Goal: Information Seeking & Learning: Learn about a topic

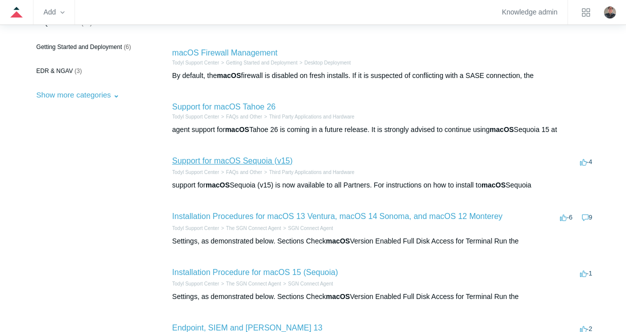
scroll to position [200, 0]
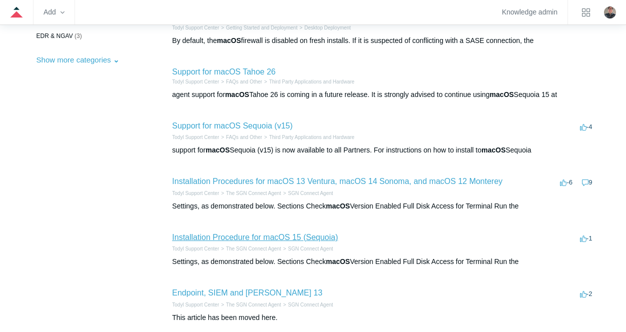
click at [199, 236] on link "Installation Procedure for macOS 15 (Sequoia)" at bounding box center [255, 237] width 166 height 8
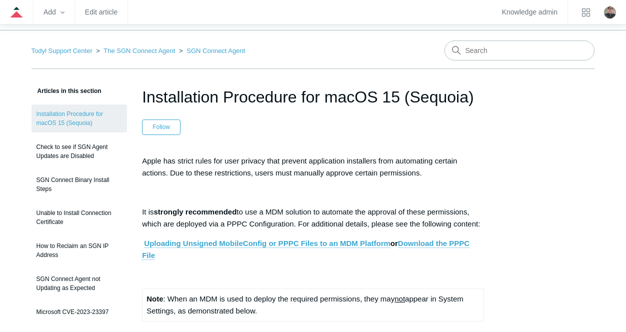
scroll to position [50, 0]
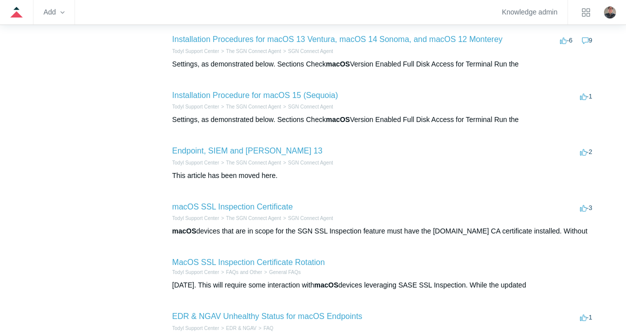
scroll to position [450, 0]
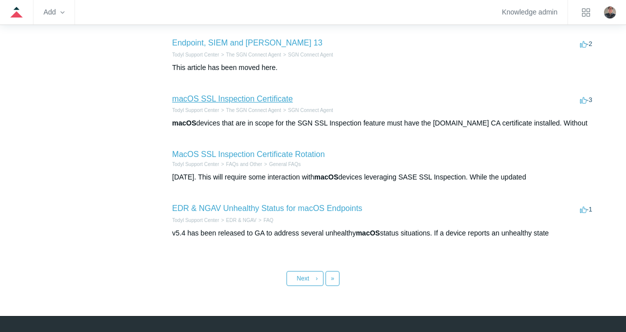
click at [265, 97] on link "macOS SSL Inspection Certificate" at bounding box center [232, 98] width 120 height 8
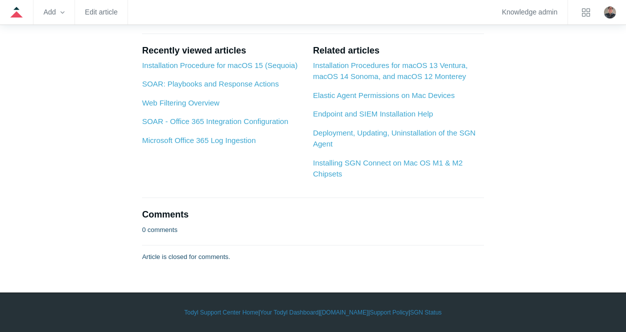
scroll to position [1499, 0]
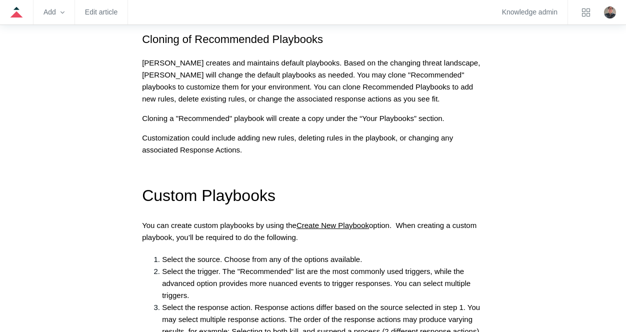
scroll to position [850, 0]
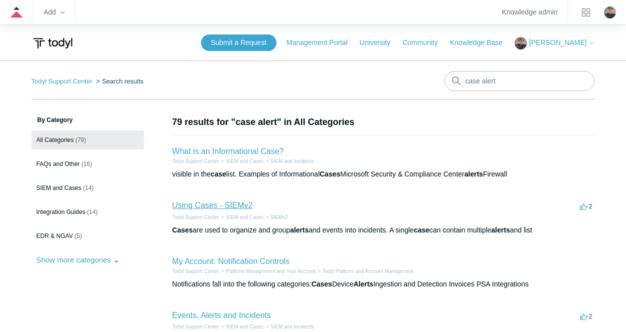
click at [208, 203] on link "Using Cases - SIEMv2" at bounding box center [212, 205] width 80 height 8
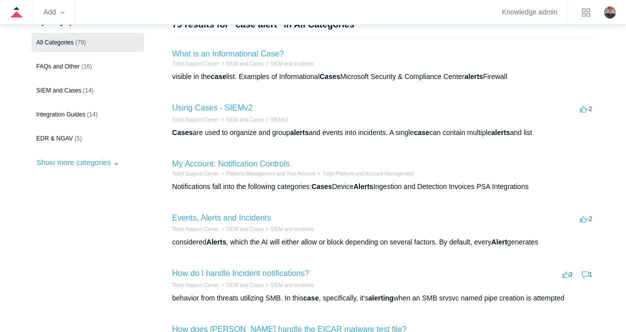
scroll to position [100, 0]
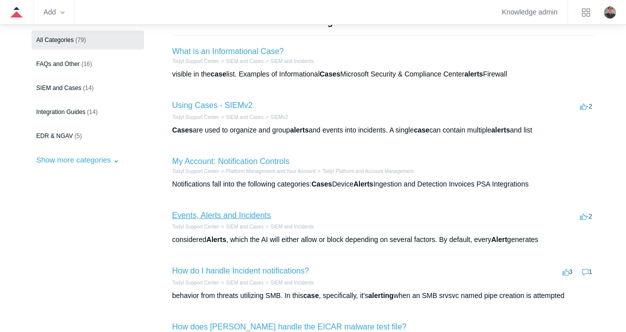
click at [194, 215] on link "Events, Alerts and Incidents" at bounding box center [221, 215] width 98 height 8
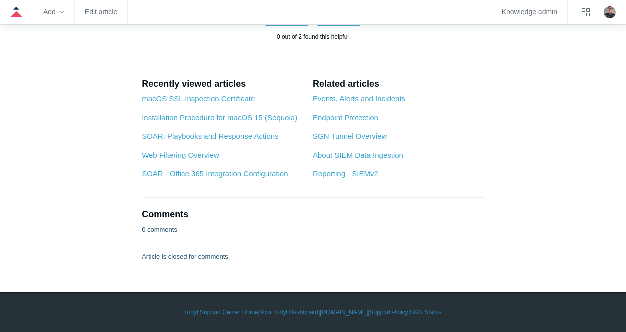
scroll to position [1400, 0]
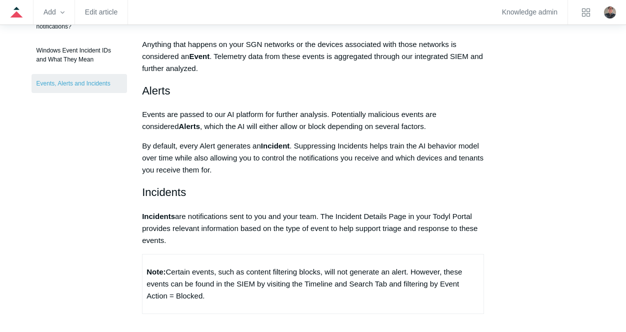
scroll to position [250, 0]
